Goal: Task Accomplishment & Management: Use online tool/utility

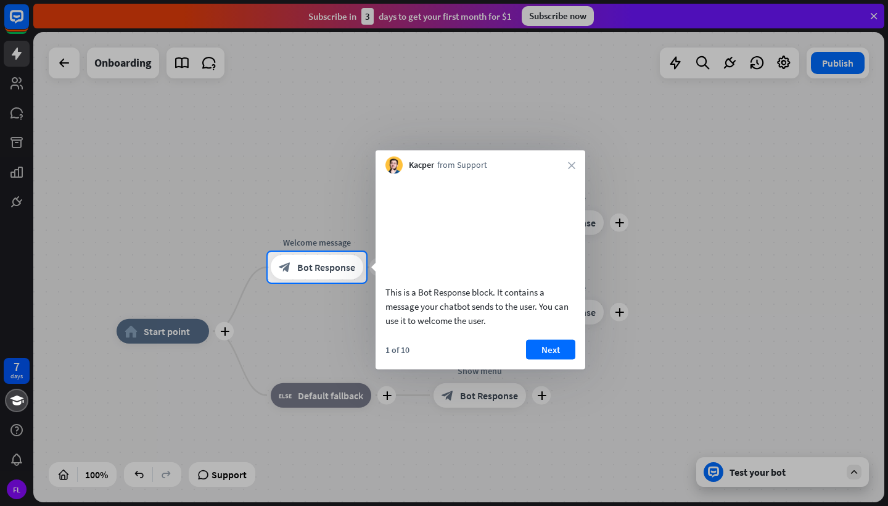
click at [16, 23] on div at bounding box center [444, 126] width 888 height 252
click at [577, 167] on div "Kacper from Support close" at bounding box center [480, 161] width 210 height 23
click at [571, 167] on icon "close" at bounding box center [571, 165] width 7 height 7
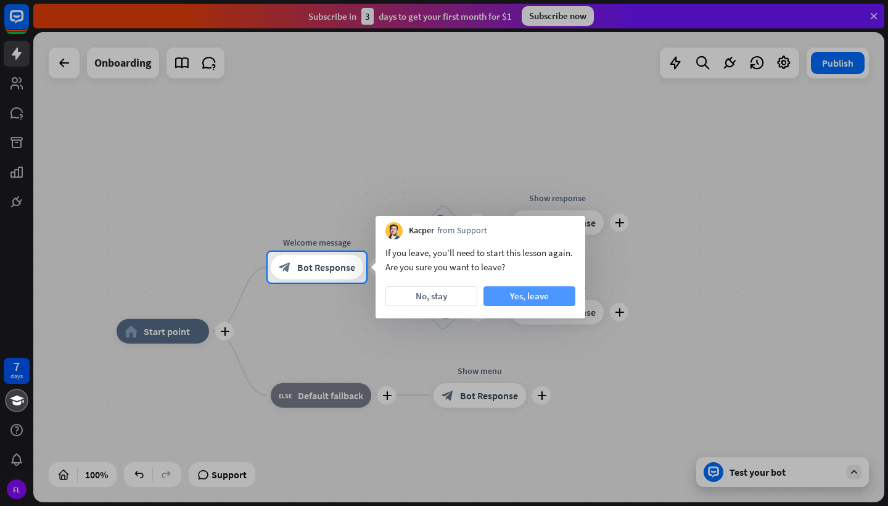
click at [514, 296] on button "Yes, leave" at bounding box center [529, 296] width 92 height 20
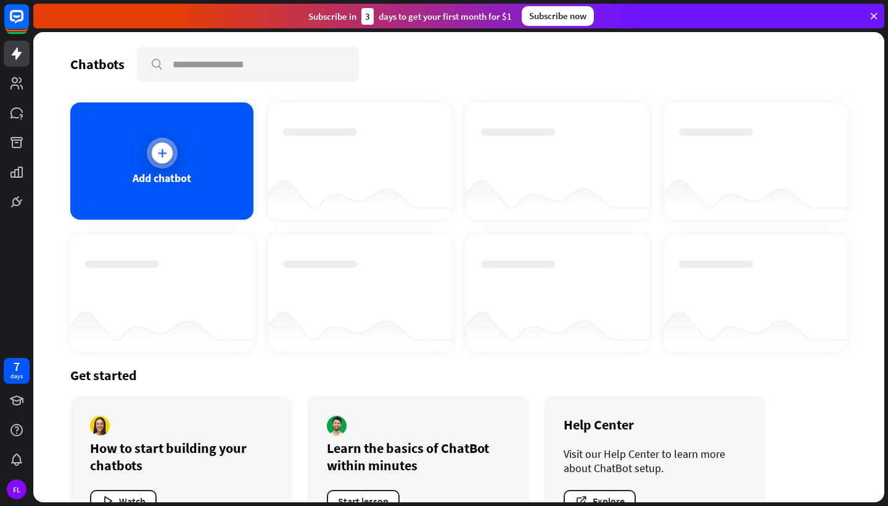
click at [161, 149] on icon at bounding box center [162, 153] width 12 height 12
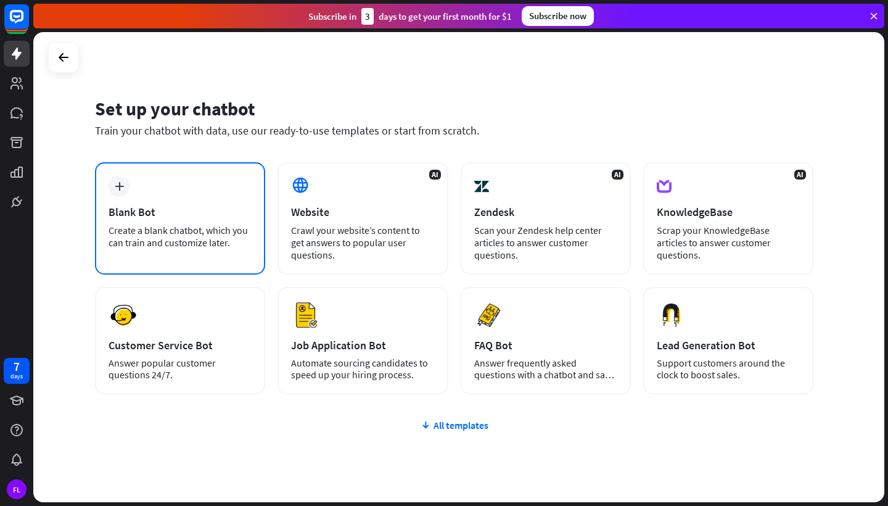
click at [141, 222] on div "plus Blank Bot Create a blank chatbot, which you can train and customize later." at bounding box center [180, 218] width 170 height 112
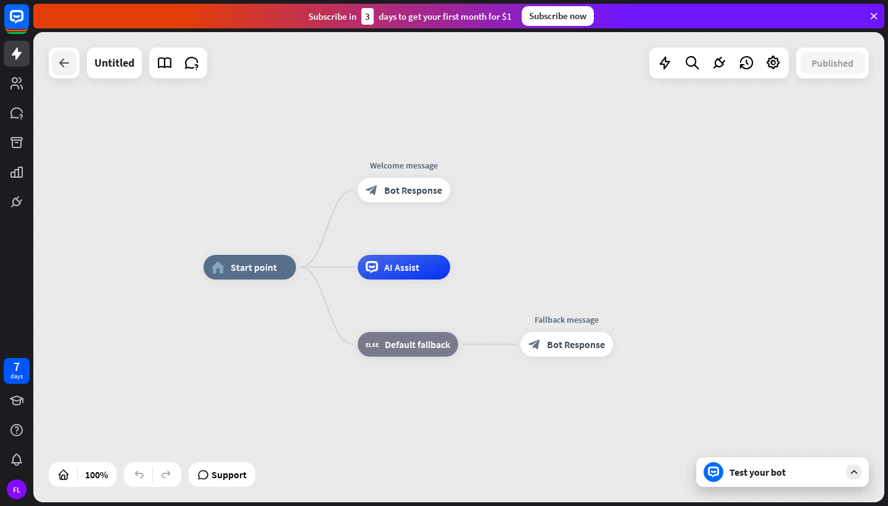
click at [69, 65] on icon at bounding box center [64, 62] width 15 height 15
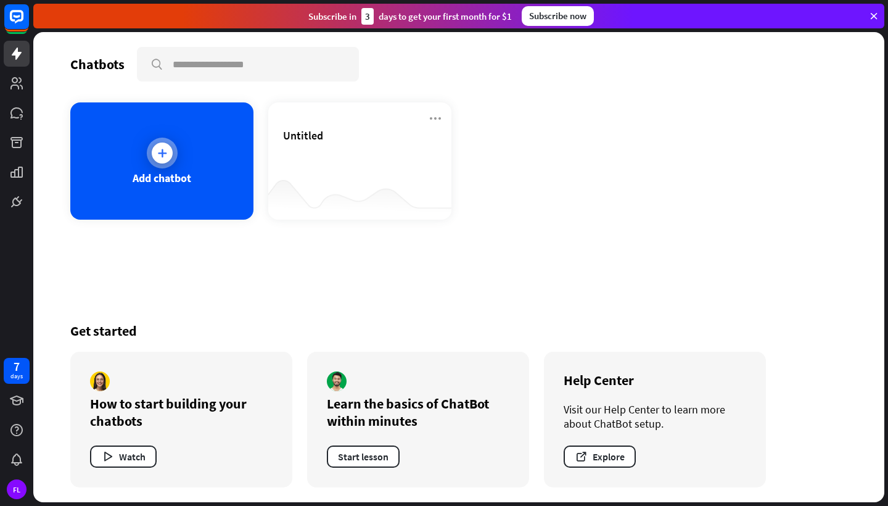
click at [157, 179] on div "Add chatbot" at bounding box center [162, 178] width 59 height 14
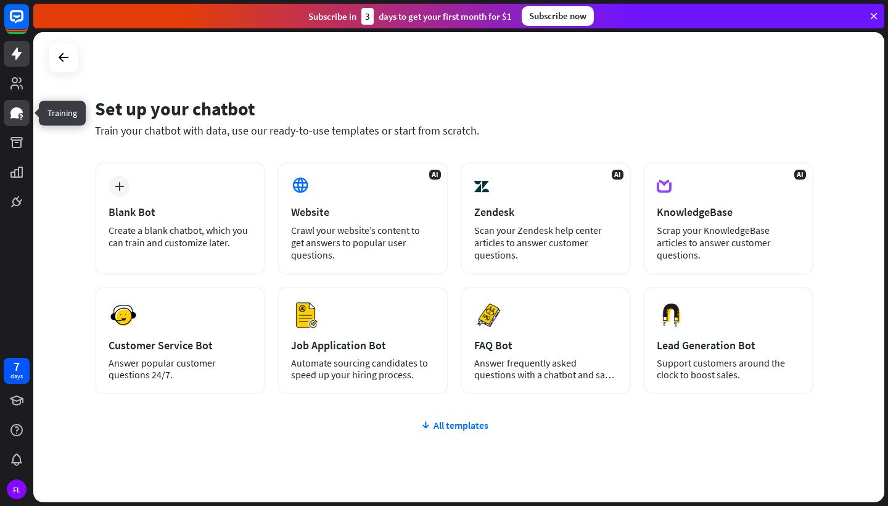
click at [14, 118] on icon at bounding box center [16, 112] width 12 height 11
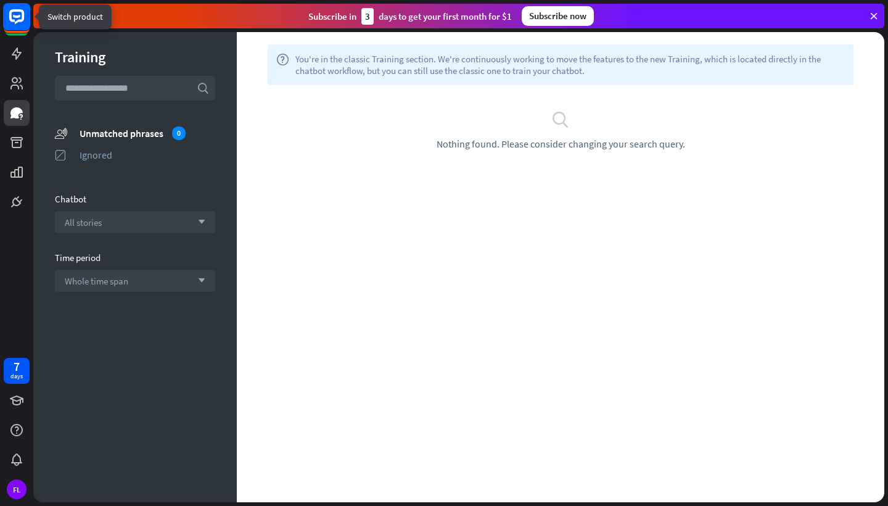
click at [14, 22] on rect at bounding box center [16, 16] width 27 height 27
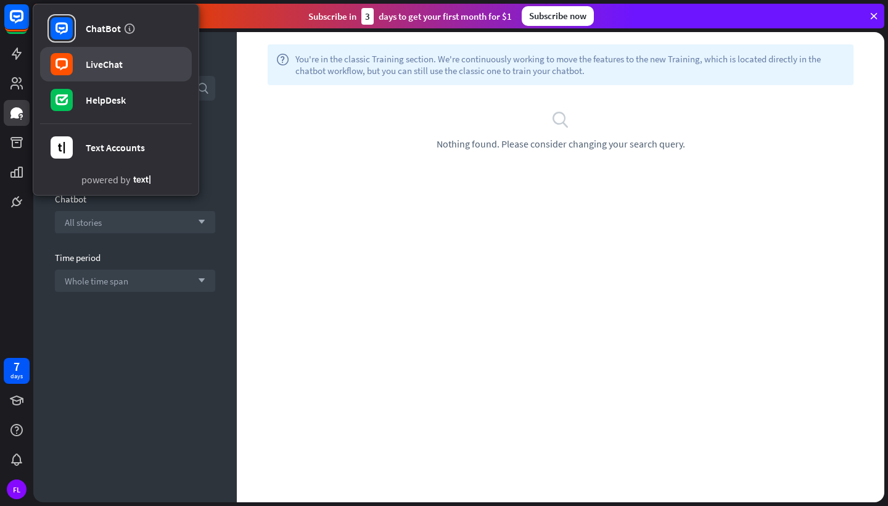
click at [97, 74] on link "LiveChat" at bounding box center [116, 64] width 152 height 35
